Goal: Task Accomplishment & Management: Complete application form

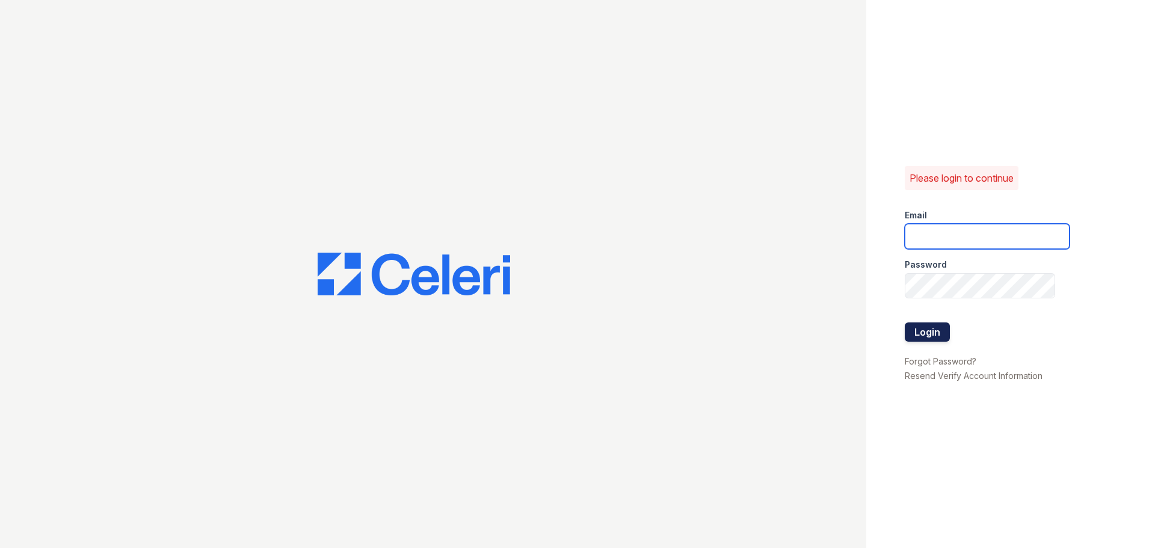
type input "[PERSON_NAME][EMAIL_ADDRESS][PERSON_NAME][DOMAIN_NAME]"
click at [937, 326] on button "Login" at bounding box center [927, 331] width 45 height 19
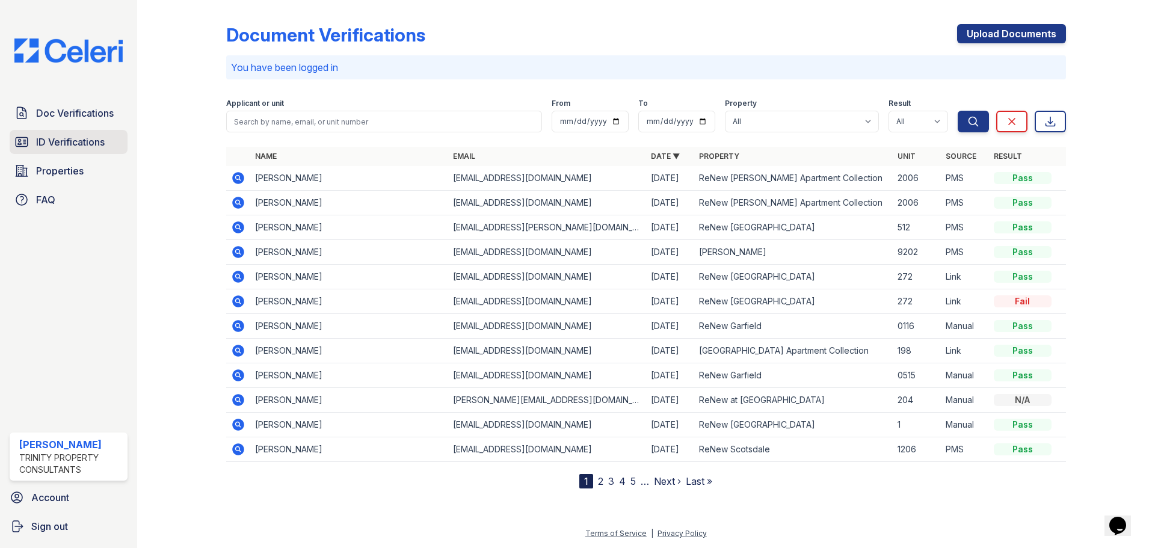
drag, startPoint x: 55, startPoint y: 149, endPoint x: 78, endPoint y: 149, distance: 22.3
click at [55, 149] on span "ID Verifications" at bounding box center [70, 142] width 69 height 14
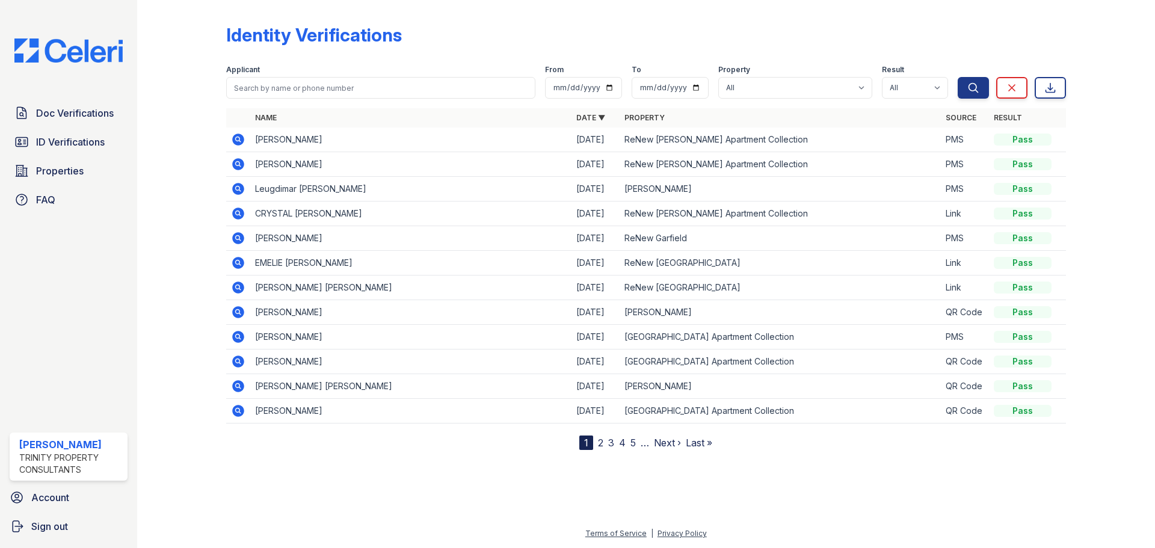
click at [833, 473] on div at bounding box center [645, 497] width 979 height 57
click at [43, 138] on span "ID Verifications" at bounding box center [70, 142] width 69 height 14
click at [775, 87] on select "All Alturas [PERSON_NAME] Alturas Eleventh [GEOGRAPHIC_DATA] ReNew [PERSON_NAME…" at bounding box center [795, 88] width 154 height 22
click at [720, 77] on select "All Alturas [PERSON_NAME] Alturas Eleventh [GEOGRAPHIC_DATA] ReNew [PERSON_NAME…" at bounding box center [795, 88] width 154 height 22
drag, startPoint x: 764, startPoint y: 93, endPoint x: 758, endPoint y: 71, distance: 23.1
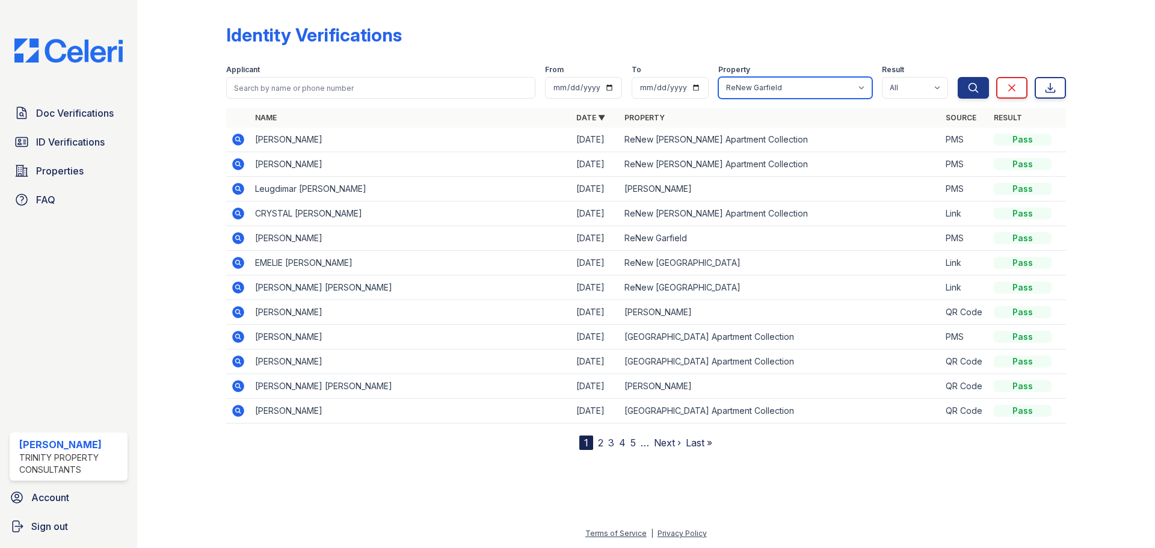
click at [759, 72] on div "Property All Alturas [PERSON_NAME] Alturas Eleventh [GEOGRAPHIC_DATA] ReNew [PE…" at bounding box center [795, 82] width 154 height 34
select select "63"
click at [720, 77] on select "All Alturas [PERSON_NAME] Alturas Eleventh [GEOGRAPHIC_DATA] ReNew [PERSON_NAME…" at bounding box center [795, 88] width 154 height 22
click at [960, 94] on button "Search" at bounding box center [973, 88] width 31 height 22
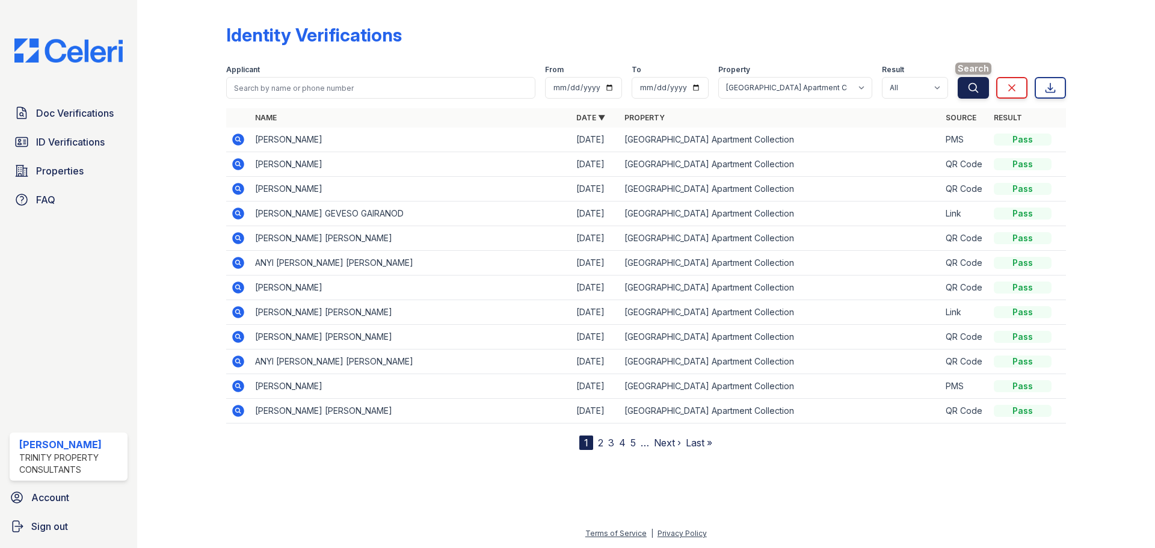
click at [973, 85] on icon "submit" at bounding box center [973, 88] width 12 height 12
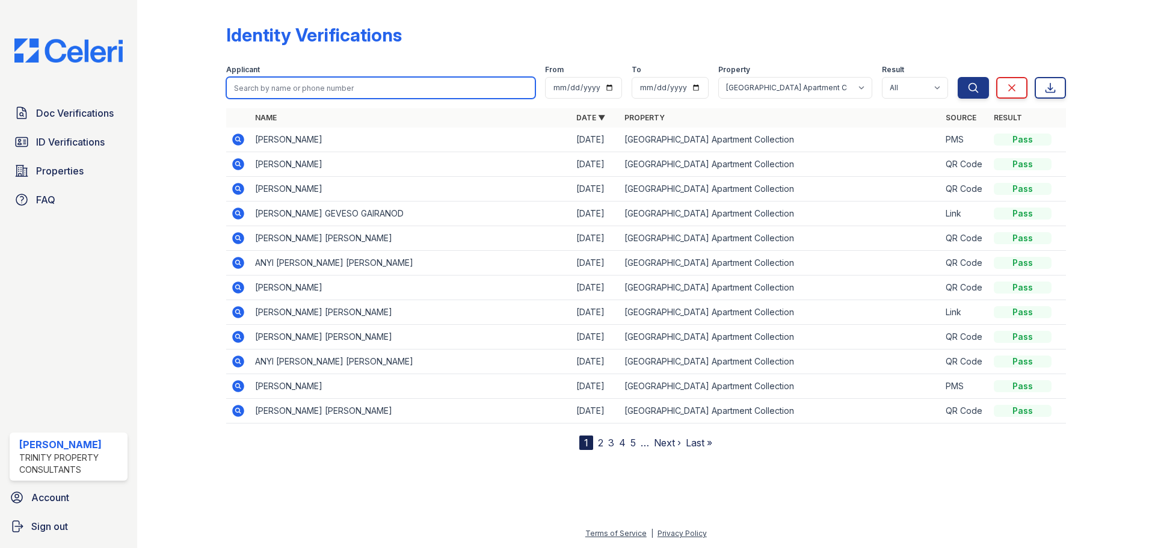
click at [320, 97] on input "search" at bounding box center [380, 88] width 309 height 22
type input "nectario"
click at [958, 77] on button "Search" at bounding box center [973, 88] width 31 height 22
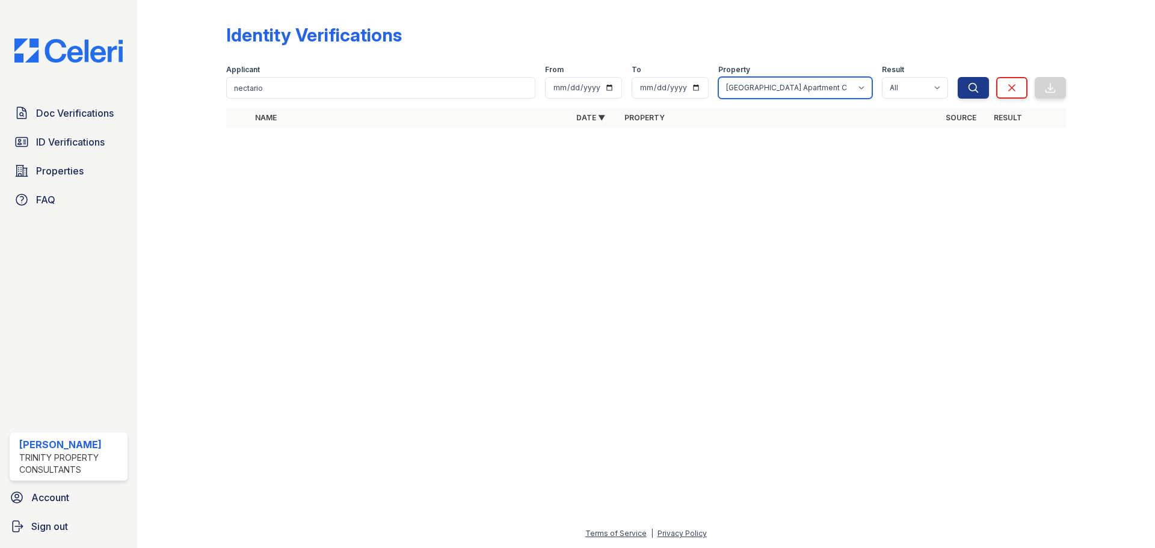
click at [769, 90] on select "All Alturas [PERSON_NAME] Alturas Eleventh [GEOGRAPHIC_DATA] ReNew [PERSON_NAME…" at bounding box center [795, 88] width 154 height 22
select select
click at [720, 77] on select "All Alturas [PERSON_NAME] Alturas Eleventh [GEOGRAPHIC_DATA] ReNew [PERSON_NAME…" at bounding box center [795, 88] width 154 height 22
click at [982, 91] on button "Search" at bounding box center [973, 88] width 31 height 22
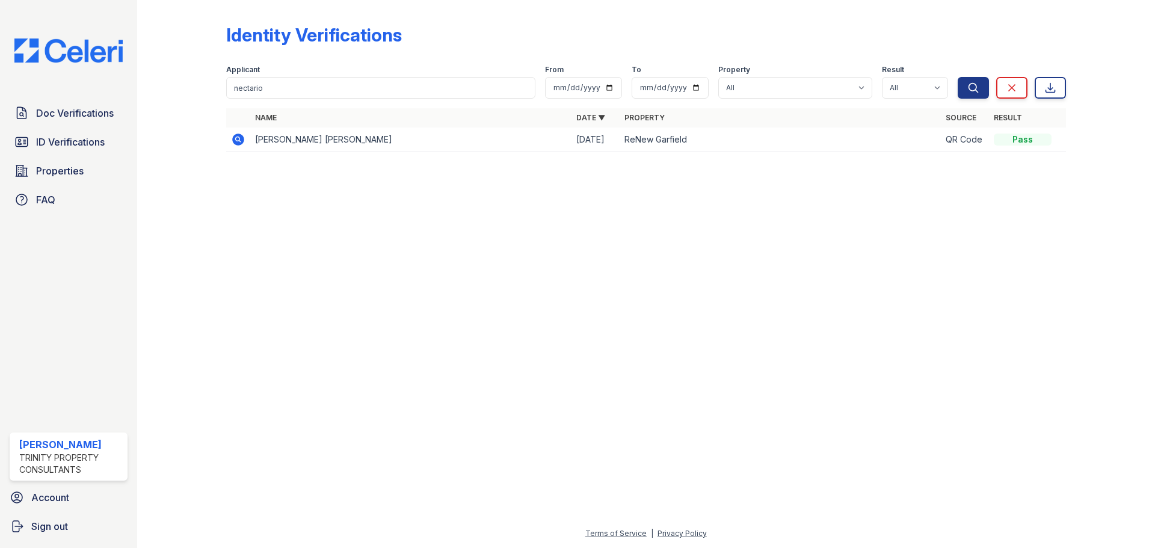
click at [271, 141] on td "[PERSON_NAME] [PERSON_NAME]" at bounding box center [410, 140] width 321 height 25
click at [232, 144] on icon at bounding box center [238, 139] width 14 height 14
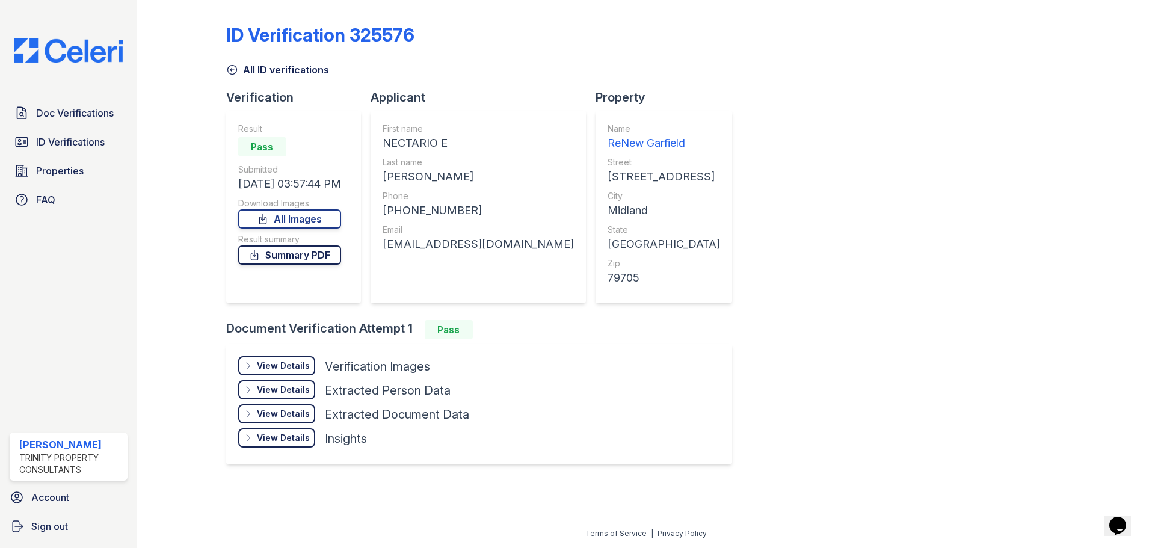
click at [285, 250] on link "Summary PDF" at bounding box center [289, 254] width 103 height 19
click at [876, 152] on div "ID Verification 325576 All ID verifications Verification Result Pass Submitted …" at bounding box center [646, 243] width 840 height 476
click at [43, 114] on span "Doc Verifications" at bounding box center [75, 113] width 78 height 14
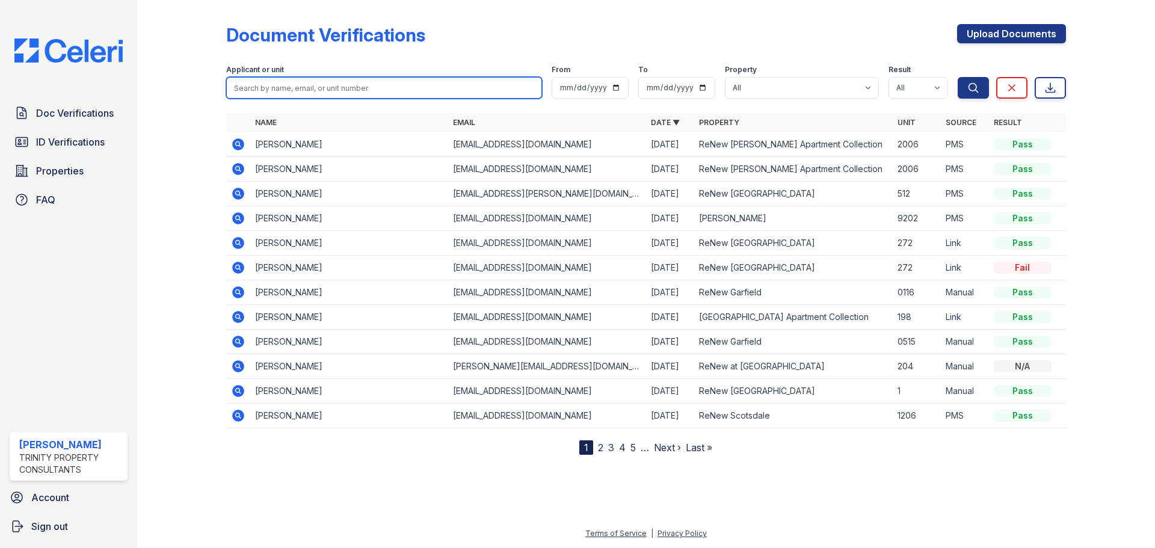
click at [345, 96] on input "search" at bounding box center [384, 88] width 316 height 22
type input "nectario"
click at [958, 77] on button "Search" at bounding box center [973, 88] width 31 height 22
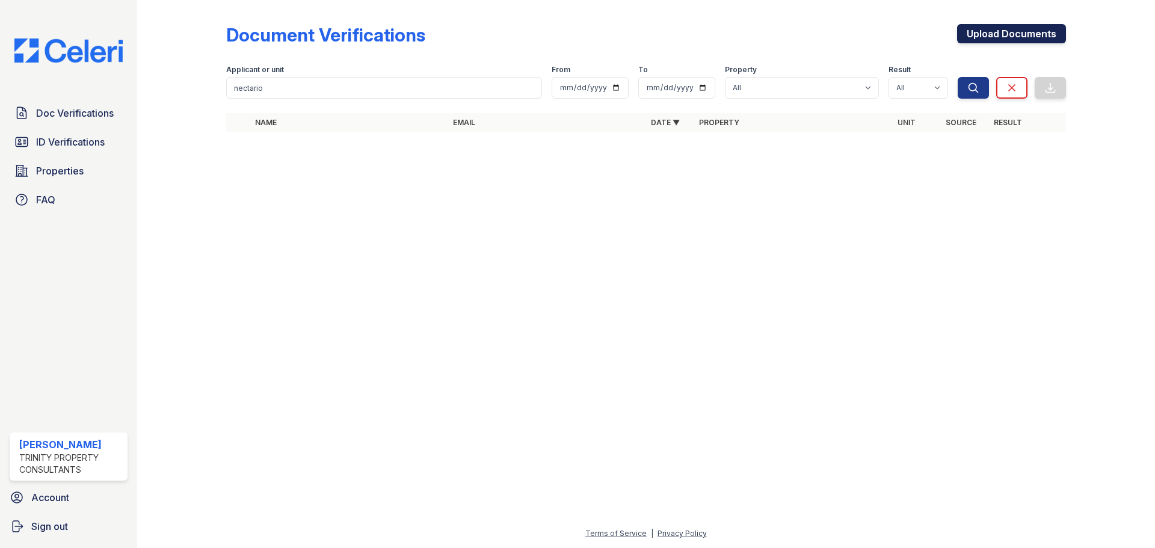
click at [983, 36] on link "Upload Documents" at bounding box center [1011, 33] width 109 height 19
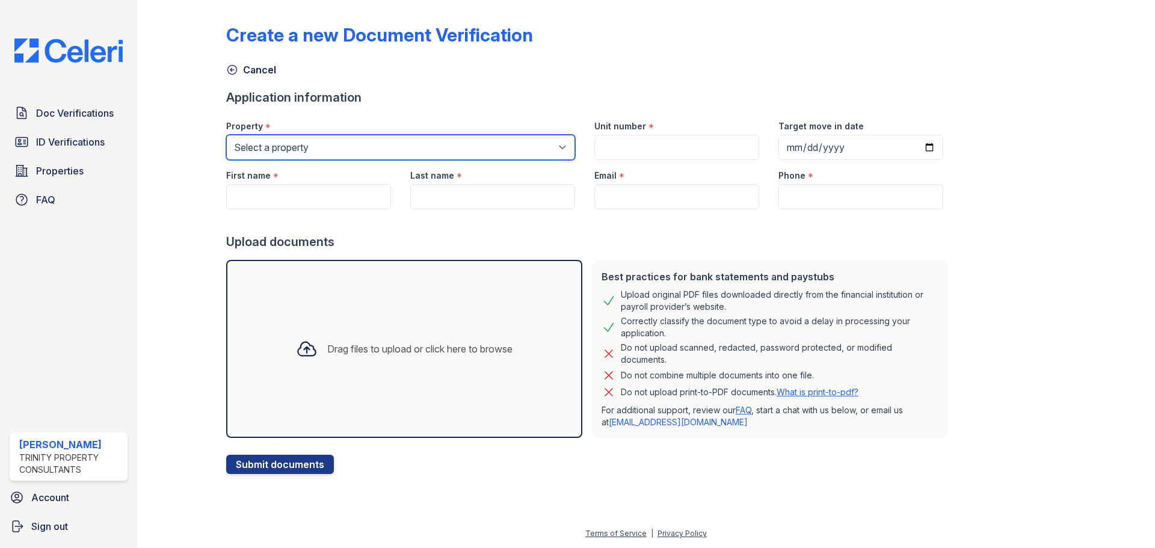
click at [351, 147] on select "Select a property Alturas Andrews Alturas Eleventh Alturas Penbrook ReNew Andre…" at bounding box center [400, 147] width 349 height 25
select select "66"
click at [226, 135] on select "Select a property Alturas Andrews Alturas Eleventh Alturas Penbrook ReNew Andre…" at bounding box center [400, 147] width 349 height 25
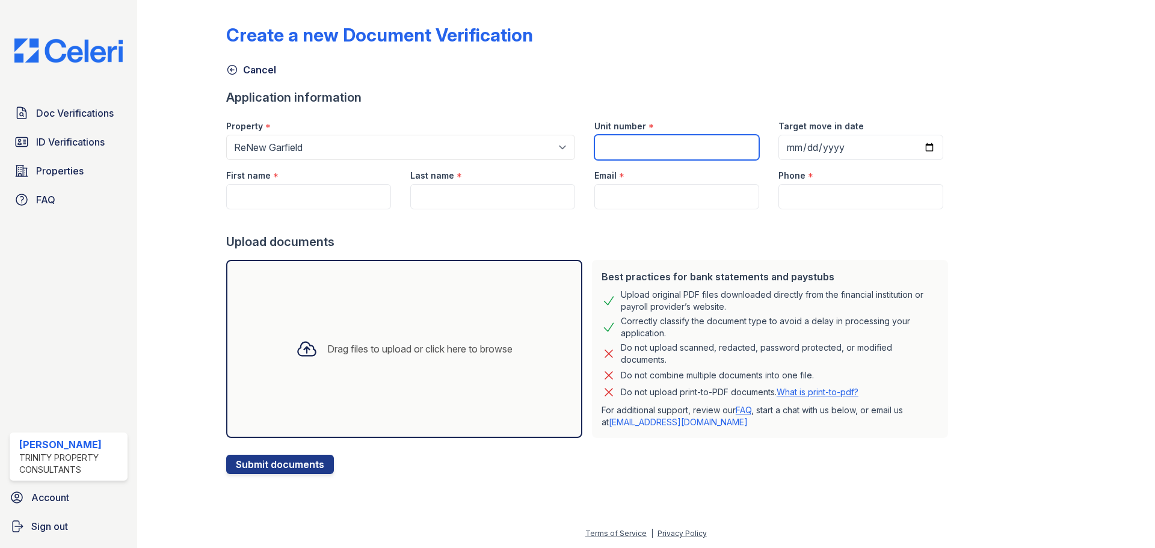
click at [668, 151] on input "Unit number" at bounding box center [676, 147] width 165 height 25
type input "1103"
click at [287, 187] on input "First name" at bounding box center [308, 196] width 165 height 25
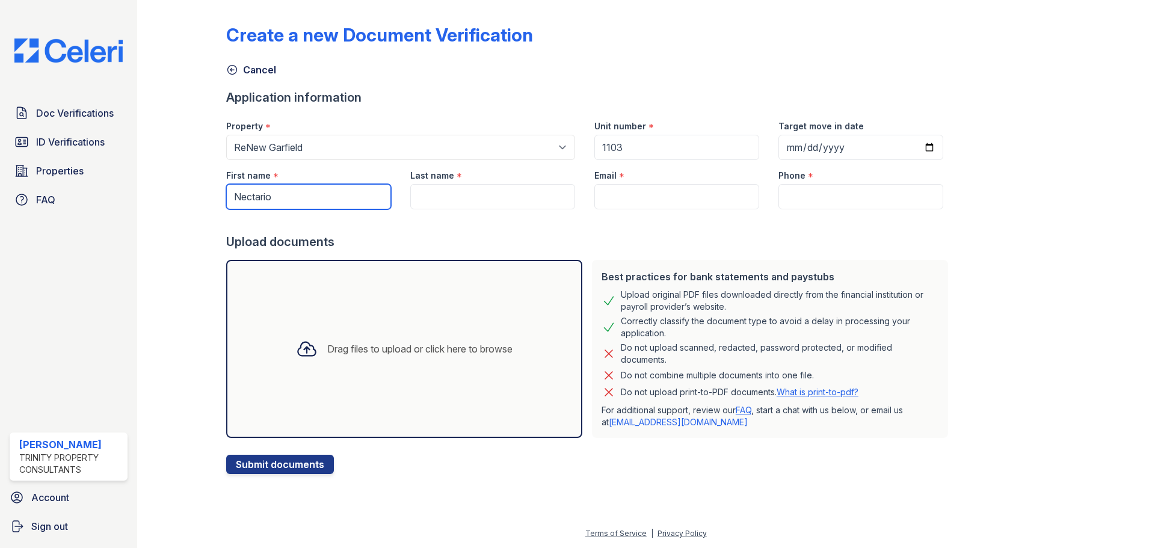
type input "Nectario"
click at [477, 206] on input "Last name" at bounding box center [492, 196] width 165 height 25
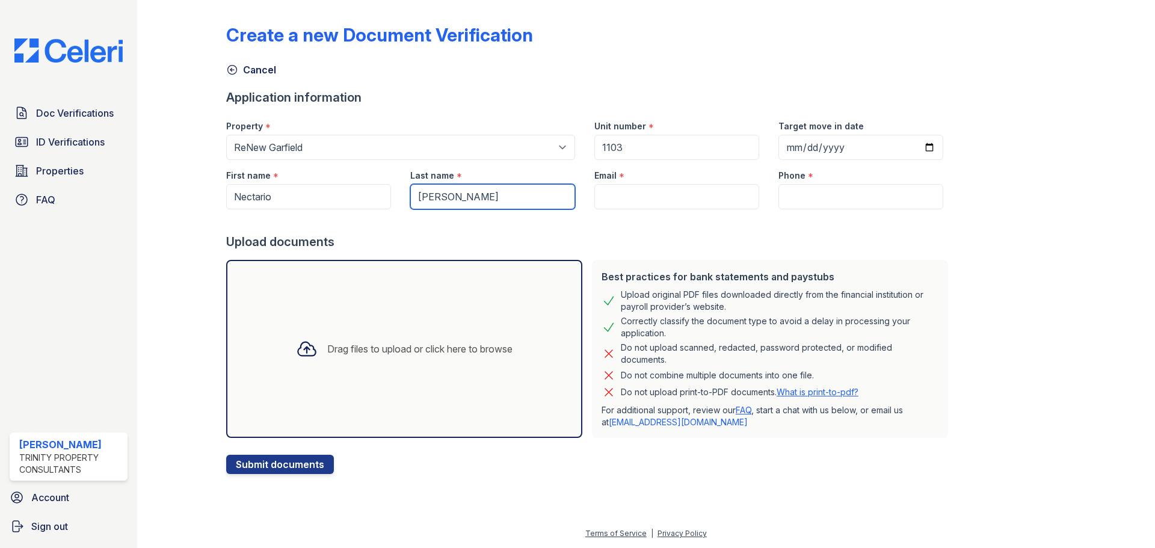
type input "Lopez Ortiz"
drag, startPoint x: 607, startPoint y: 194, endPoint x: 607, endPoint y: 187, distance: 7.2
click at [607, 194] on input "Email" at bounding box center [676, 196] width 165 height 25
click at [674, 206] on input "Email" at bounding box center [676, 196] width 165 height 25
paste input "ortiznectario77@gmail.com"
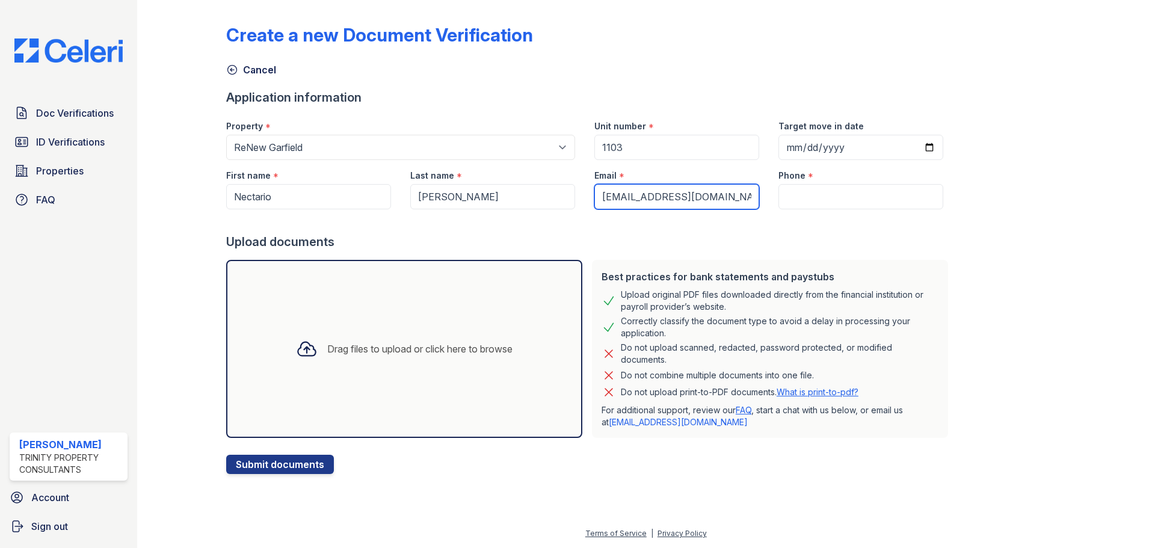
type input "ortiznectario77@gmail.com"
click at [819, 203] on input "Phone" at bounding box center [861, 196] width 165 height 25
paste input "(432) 901-7080"
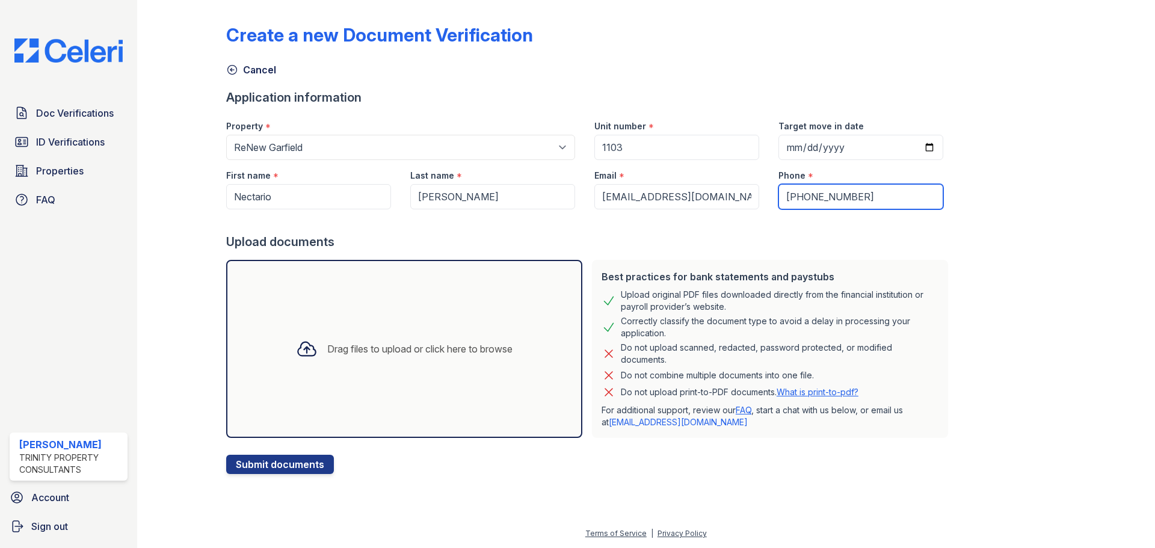
type input "(432) 901-7080"
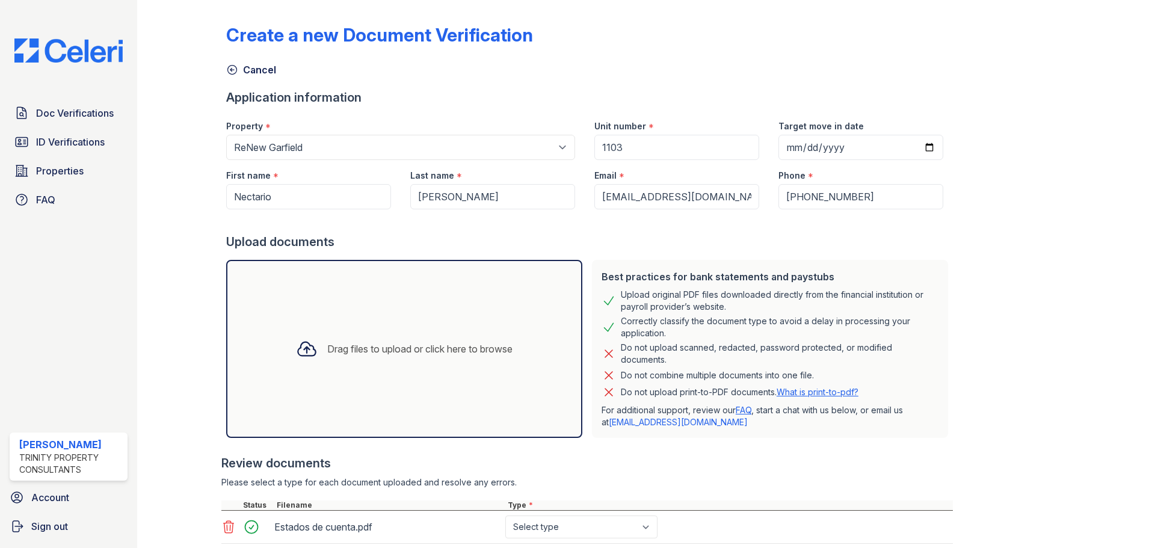
scroll to position [60, 0]
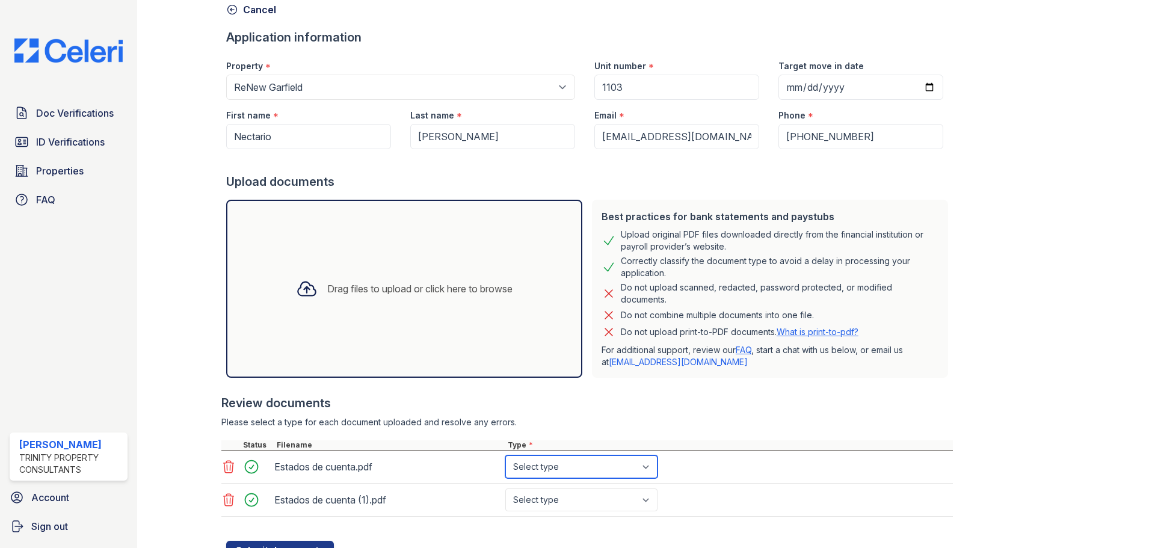
drag, startPoint x: 514, startPoint y: 463, endPoint x: 518, endPoint y: 469, distance: 7.0
click at [514, 463] on select "Select type Paystub Bank Statement Offer Letter Tax Documents Benefit Award Let…" at bounding box center [581, 466] width 152 height 23
select select "bank_statement"
click at [505, 455] on select "Select type Paystub Bank Statement Offer Letter Tax Documents Benefit Award Let…" at bounding box center [581, 466] width 152 height 23
click at [586, 515] on div "Estados de cuenta (1).pdf Select type Paystub Bank Statement Offer Letter Tax D…" at bounding box center [587, 500] width 732 height 33
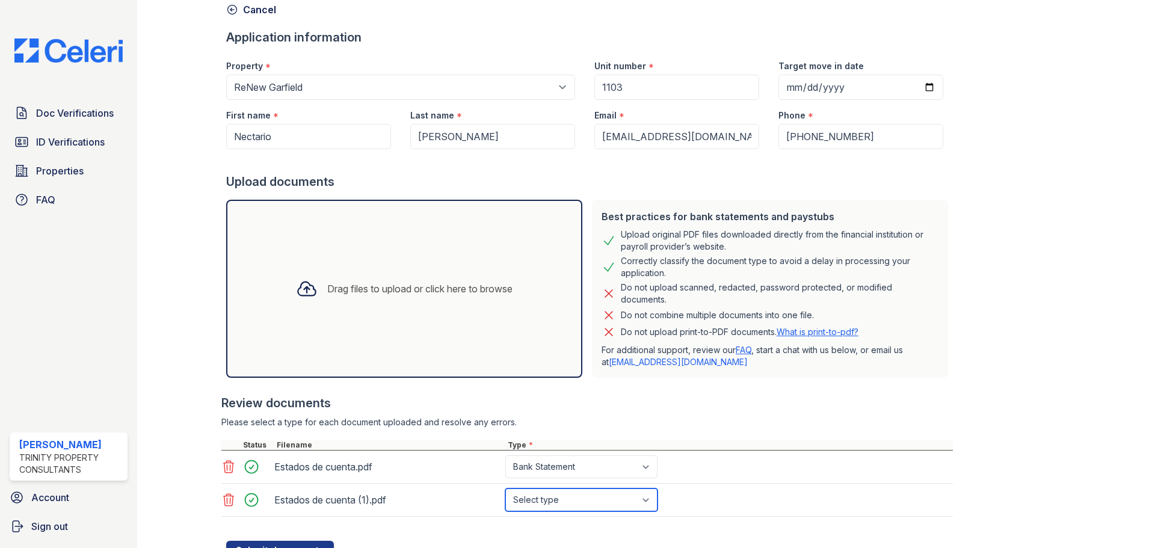
click at [586, 510] on select "Select type Paystub Bank Statement Offer Letter Tax Documents Benefit Award Let…" at bounding box center [581, 500] width 152 height 23
select select "bank_statement"
click at [505, 489] on select "Select type Paystub Bank Statement Offer Letter Tax Documents Benefit Award Let…" at bounding box center [581, 500] width 152 height 23
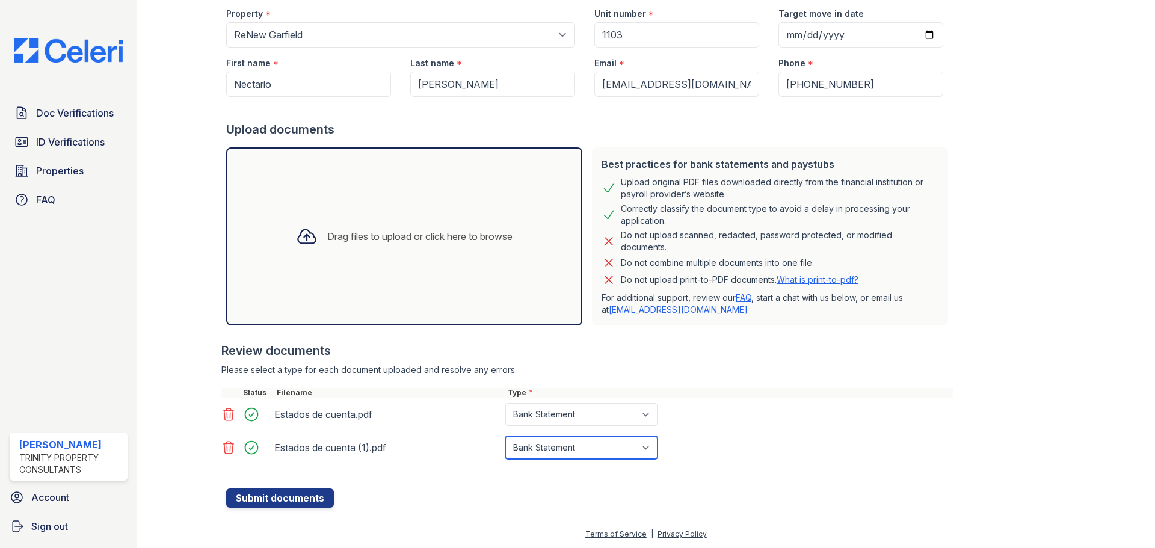
scroll to position [113, 0]
click at [247, 494] on button "Submit documents" at bounding box center [280, 497] width 108 height 19
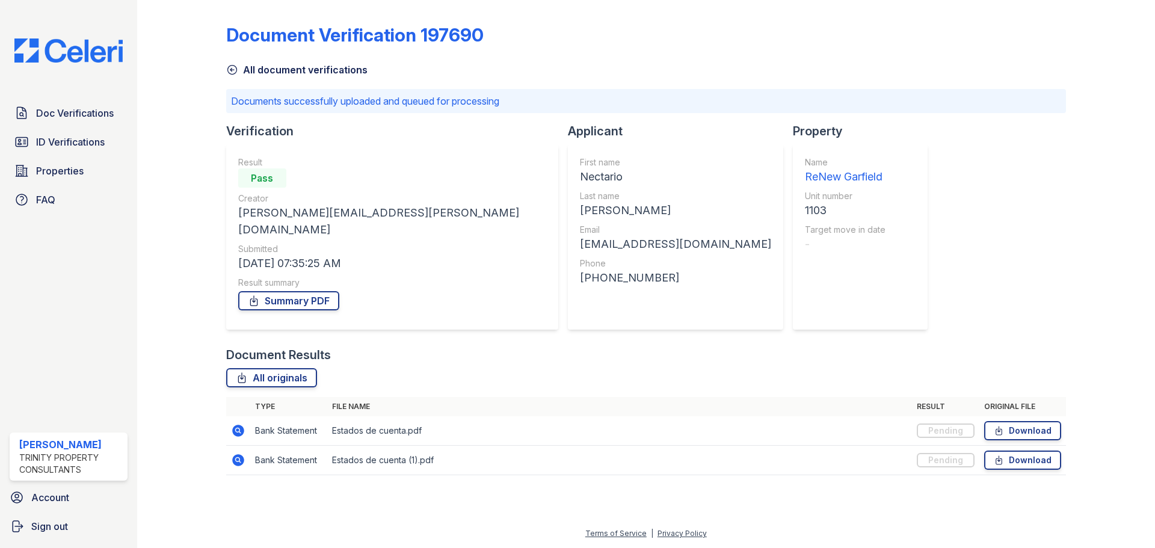
click at [293, 295] on div "Result Pass Creator Samantha.Aguirre@trinity-pm.com Submitted 09/29/25 07:35:25…" at bounding box center [392, 236] width 308 height 161
click at [295, 291] on link "Summary PDF" at bounding box center [288, 300] width 101 height 19
